Goal: Information Seeking & Learning: Compare options

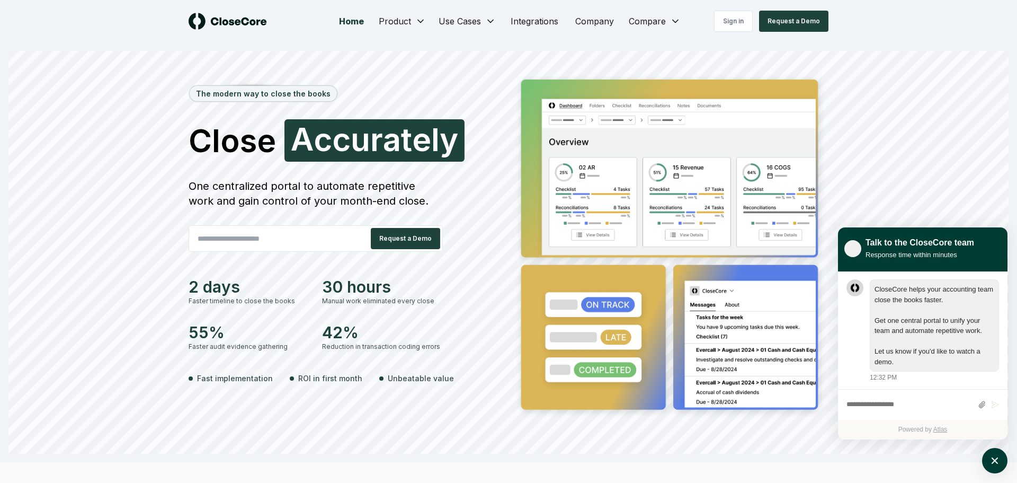
scroll to position [1, 0]
click at [521, 22] on link "Integrations" at bounding box center [534, 21] width 65 height 21
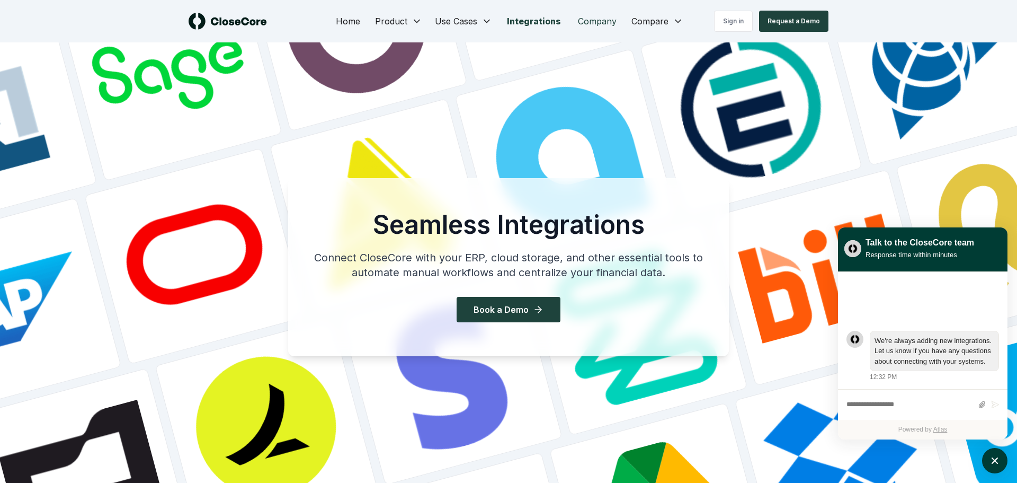
click at [599, 19] on link "Company" at bounding box center [598, 21] width 56 height 21
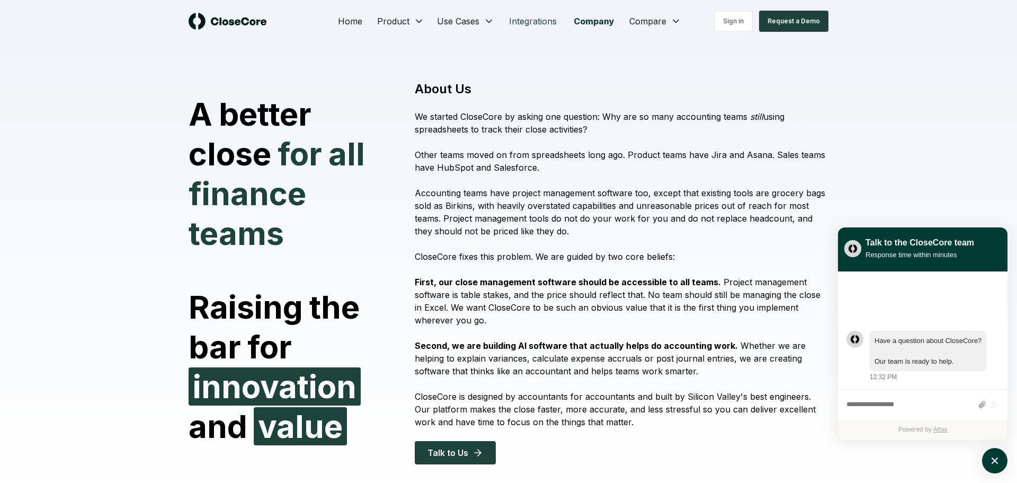
click at [520, 15] on link "Integrations" at bounding box center [533, 21] width 65 height 21
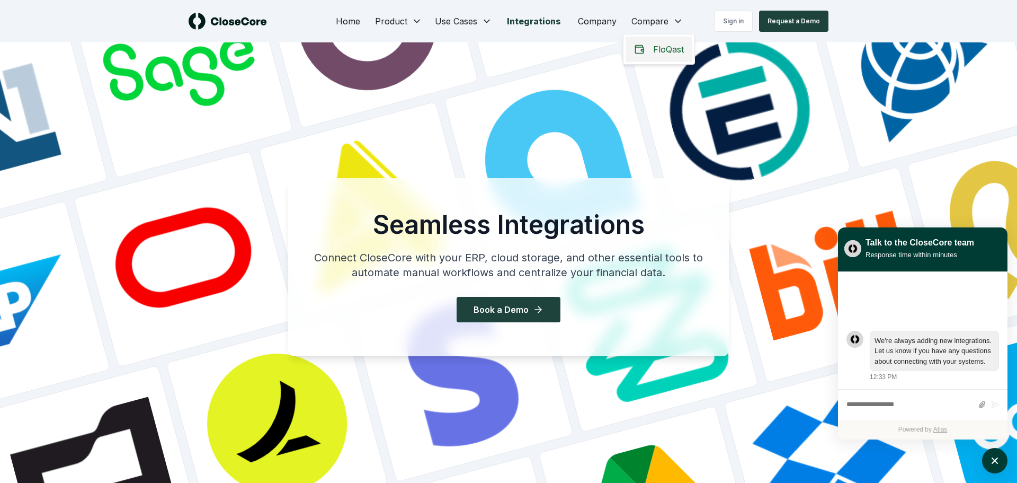
click at [662, 48] on span "FloQast" at bounding box center [668, 49] width 31 height 13
